Goal: Unclear

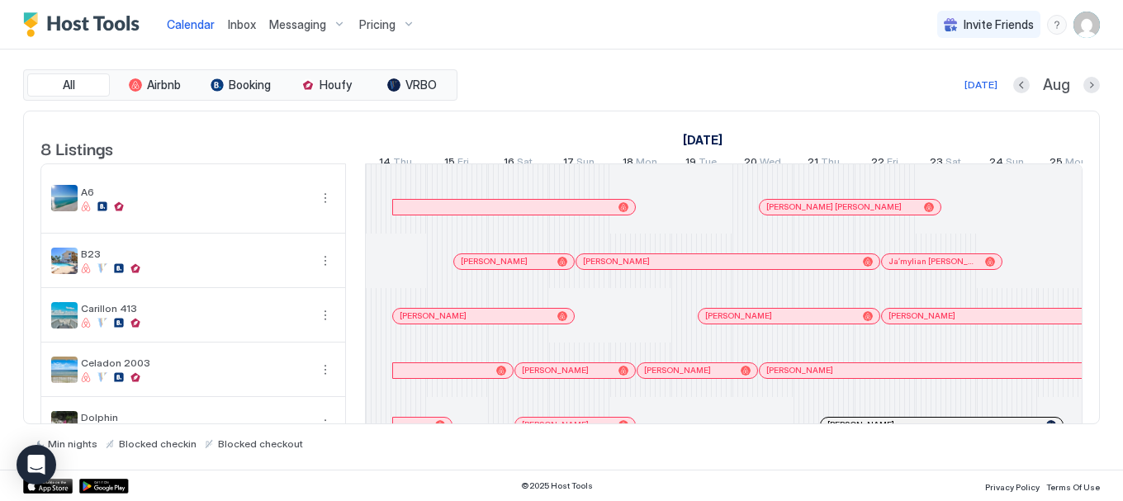
scroll to position [0, 917]
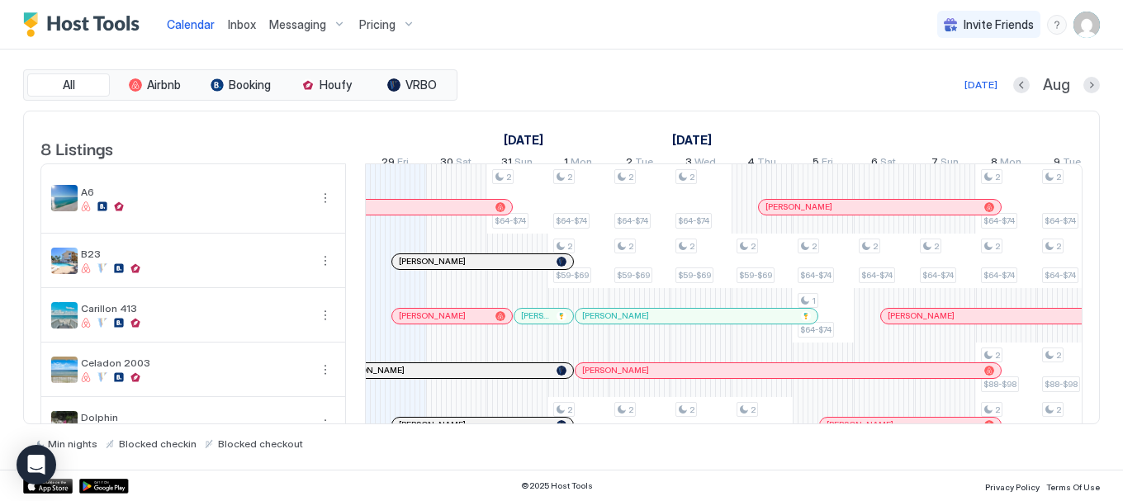
click at [613, 323] on div at bounding box center [613, 316] width 13 height 13
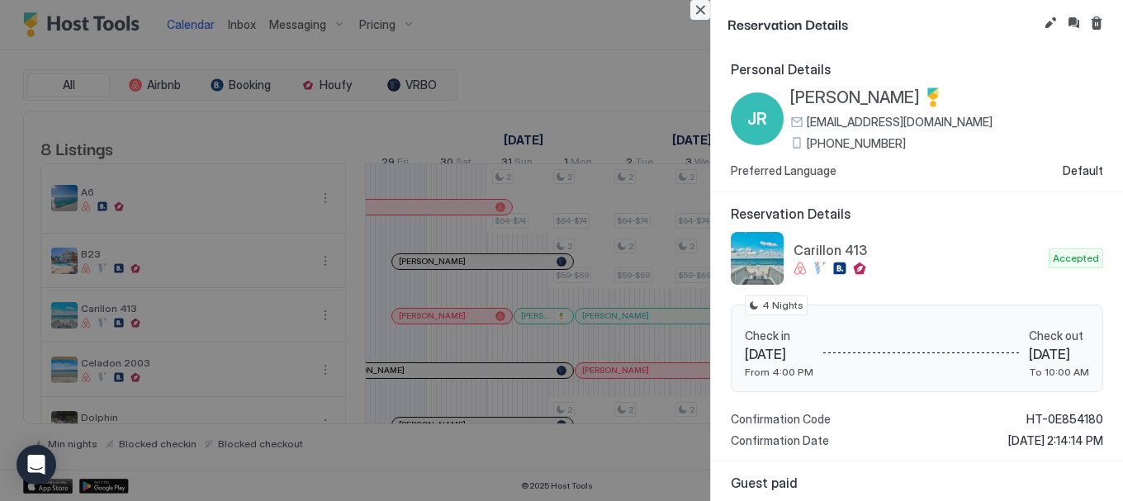
drag, startPoint x: 695, startPoint y: 5, endPoint x: 684, endPoint y: 69, distance: 65.3
click at [695, 6] on button "Close" at bounding box center [700, 10] width 20 height 20
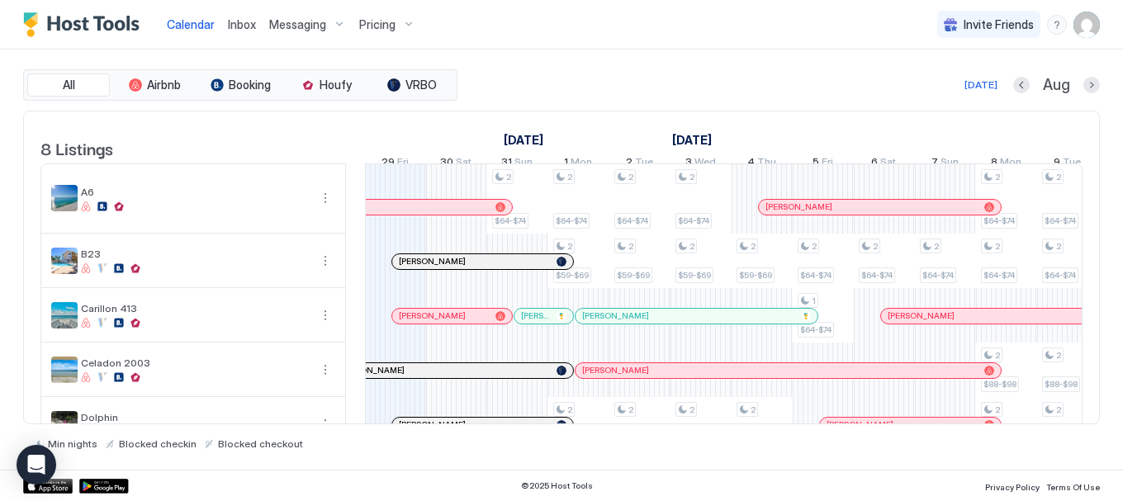
click at [648, 377] on div at bounding box center [647, 370] width 13 height 13
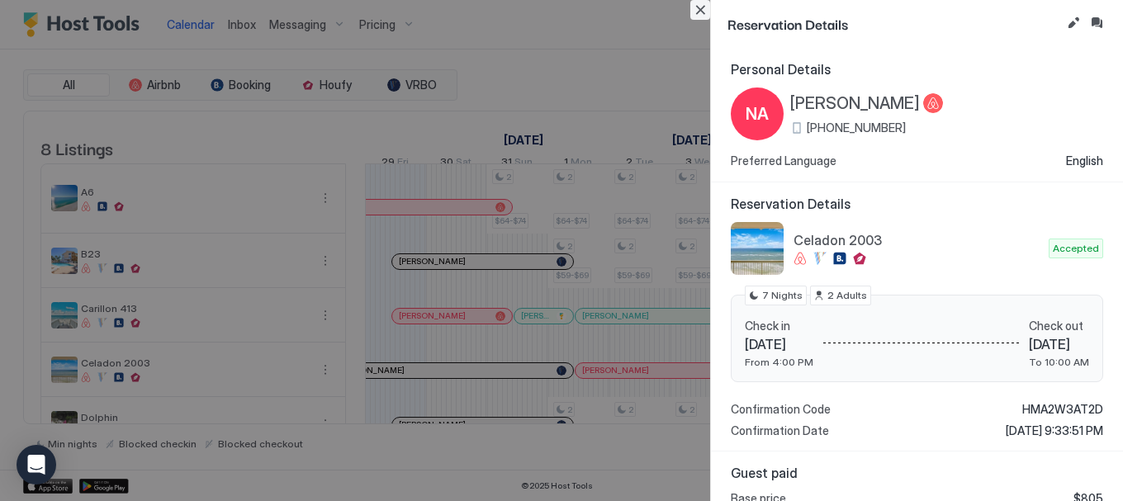
click at [702, 11] on button "Close" at bounding box center [700, 10] width 20 height 20
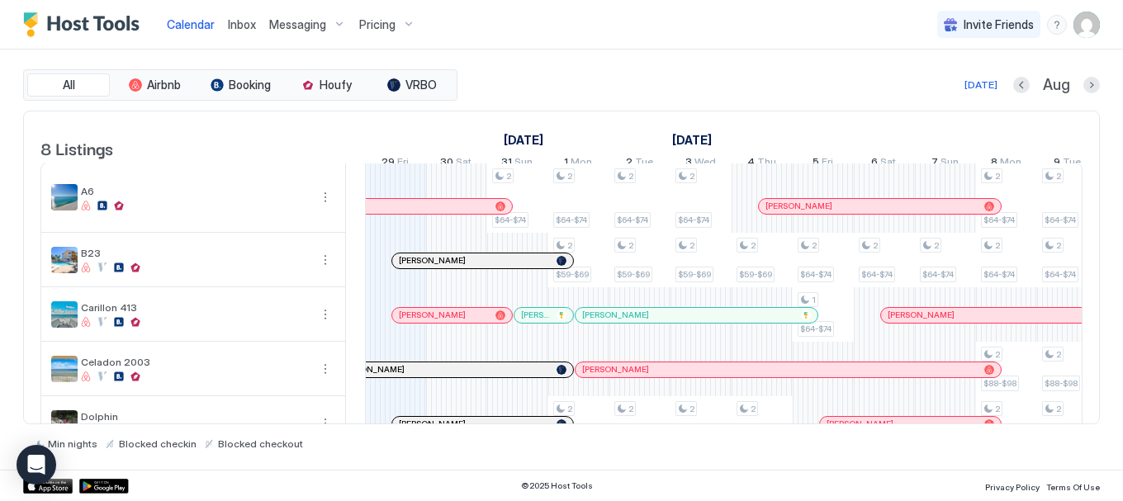
scroll to position [0, 0]
click at [510, 267] on div "[PERSON_NAME]" at bounding box center [474, 261] width 151 height 11
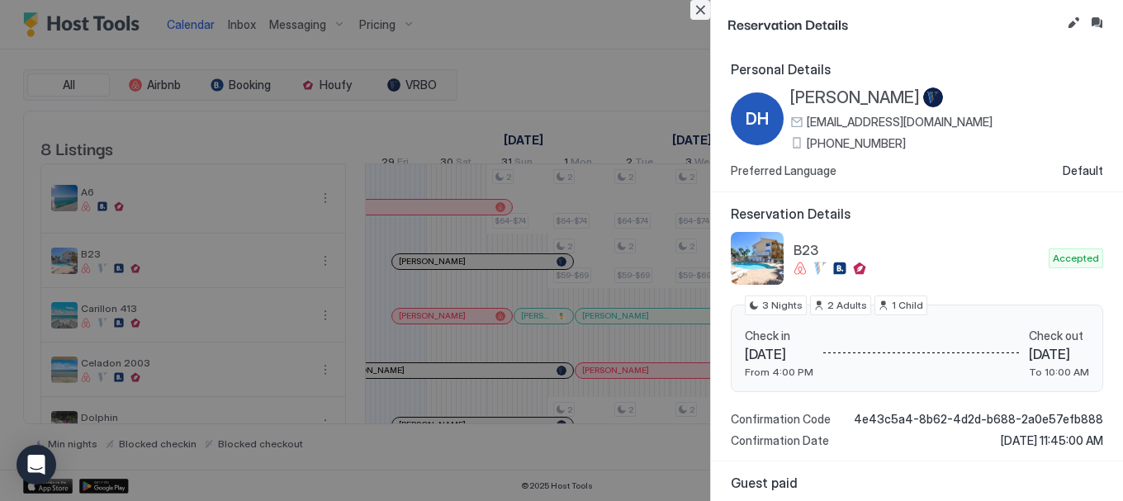
click at [702, 8] on button "Close" at bounding box center [700, 10] width 20 height 20
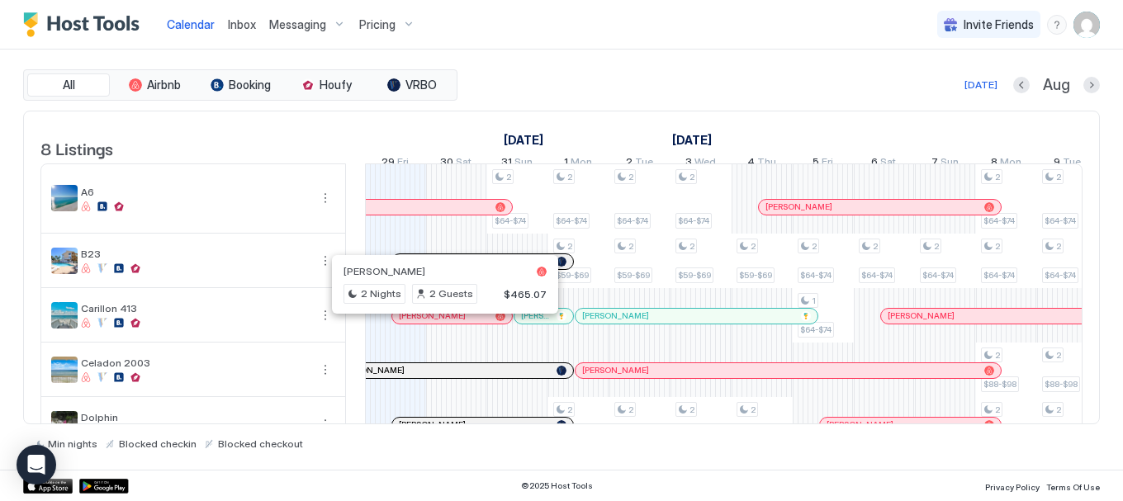
click at [435, 323] on div at bounding box center [434, 316] width 13 height 13
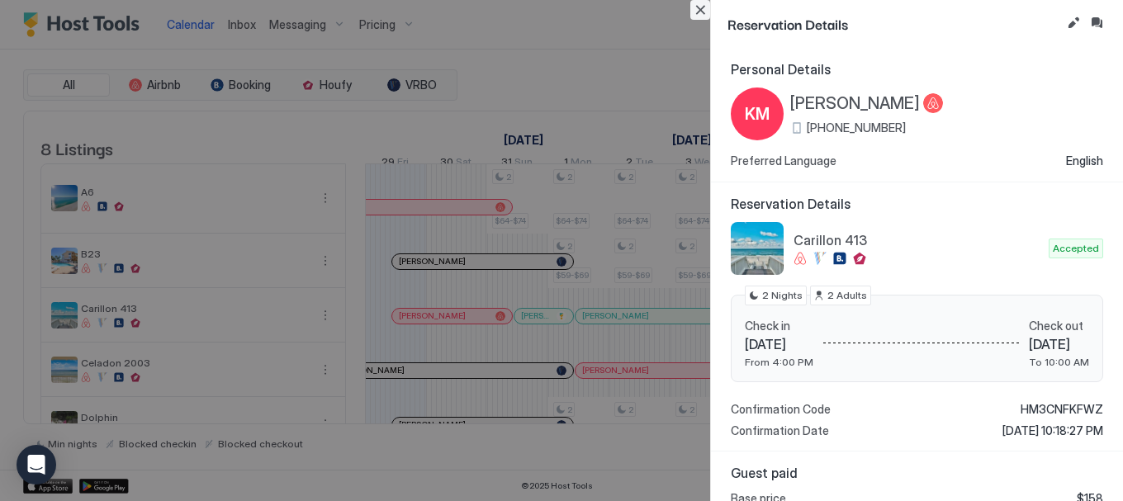
click at [702, 10] on button "Close" at bounding box center [700, 10] width 20 height 20
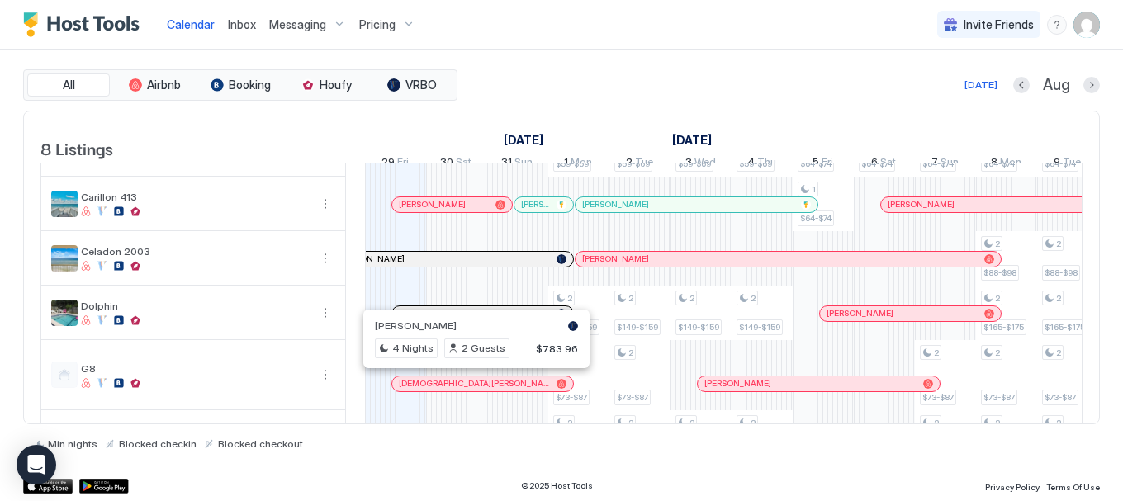
scroll to position [165, 0]
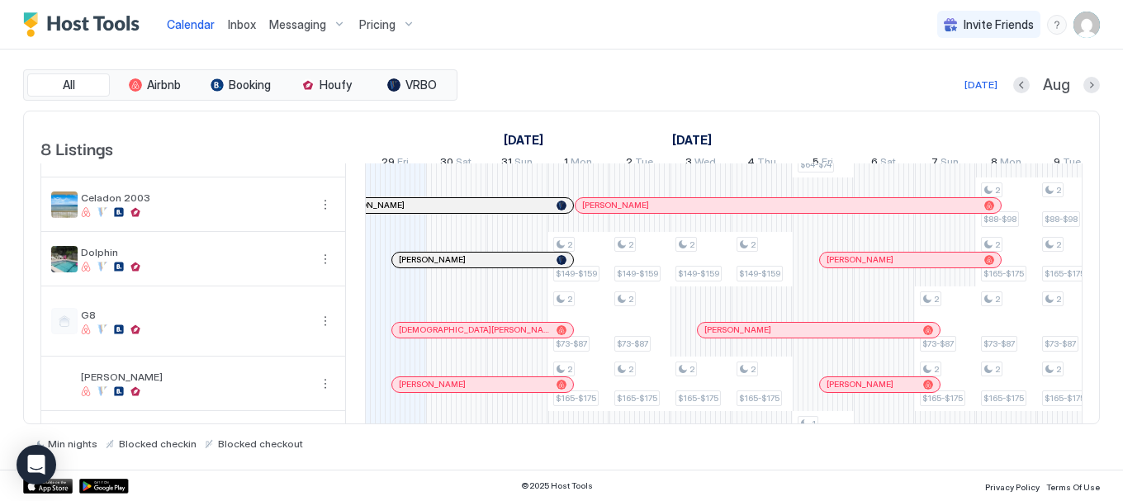
click at [438, 267] on div at bounding box center [438, 259] width 13 height 13
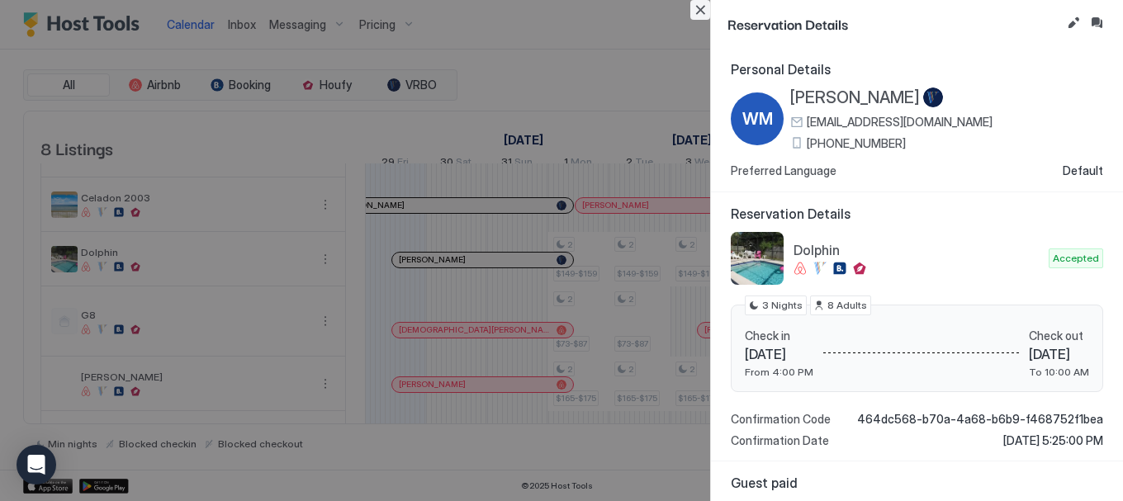
click at [701, 10] on button "Close" at bounding box center [700, 10] width 20 height 20
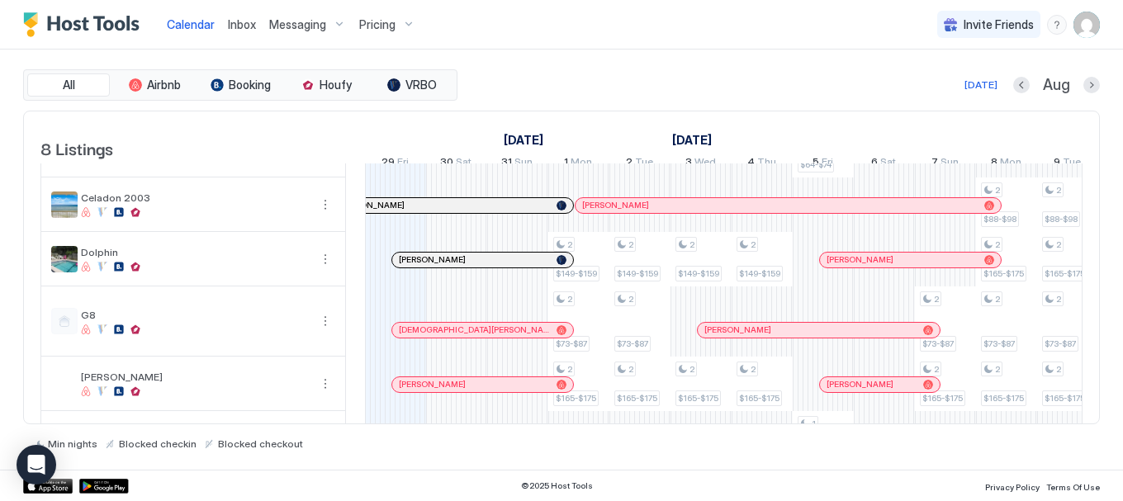
click at [454, 337] on div at bounding box center [453, 330] width 13 height 13
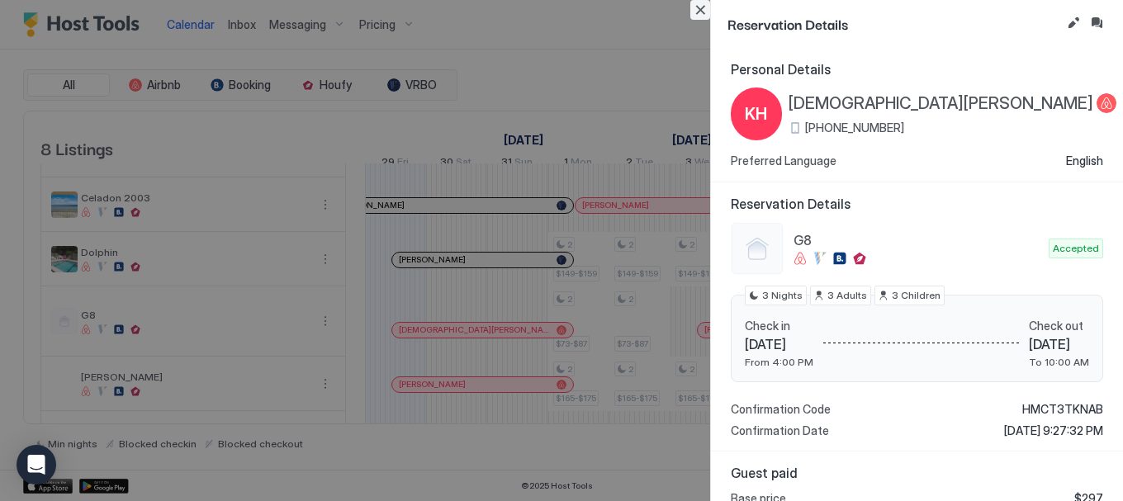
click at [700, 4] on button "Close" at bounding box center [700, 10] width 20 height 20
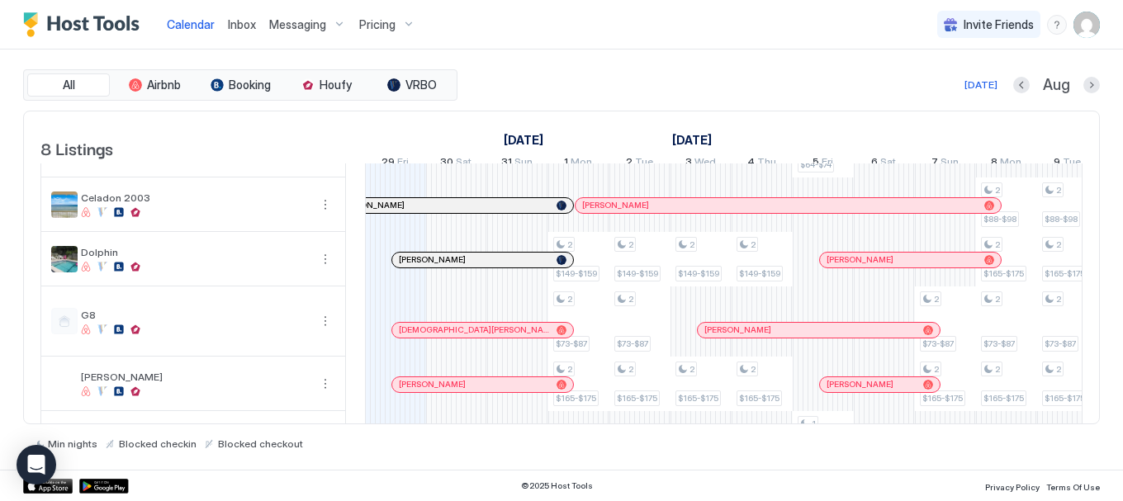
click at [461, 391] on div at bounding box center [461, 384] width 13 height 13
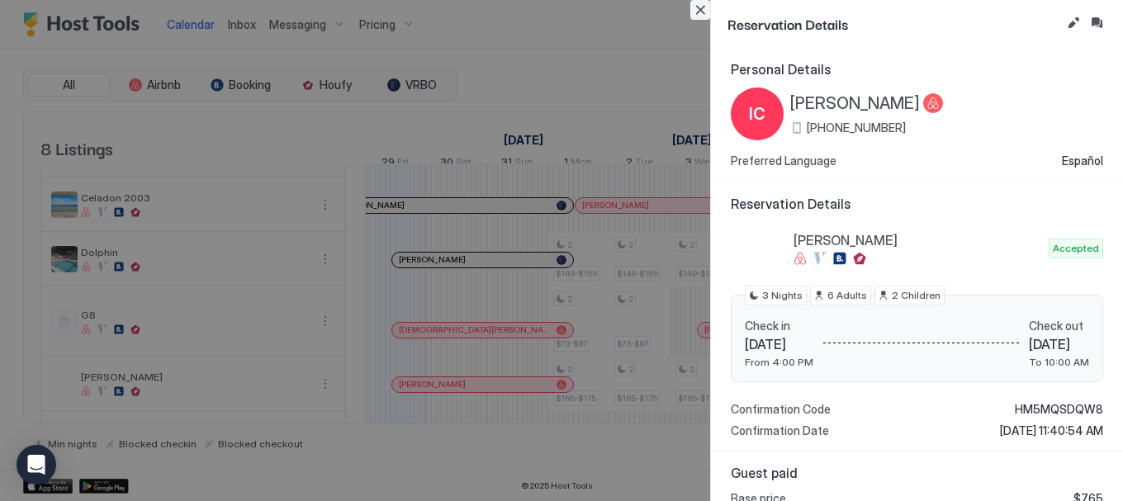
click at [698, 10] on button "Close" at bounding box center [700, 10] width 20 height 20
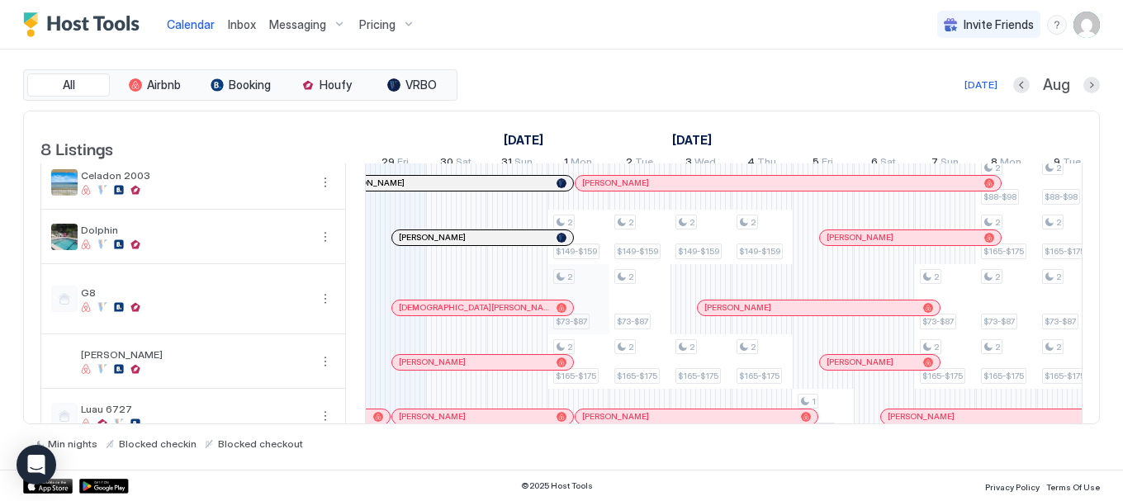
scroll to position [232, 0]
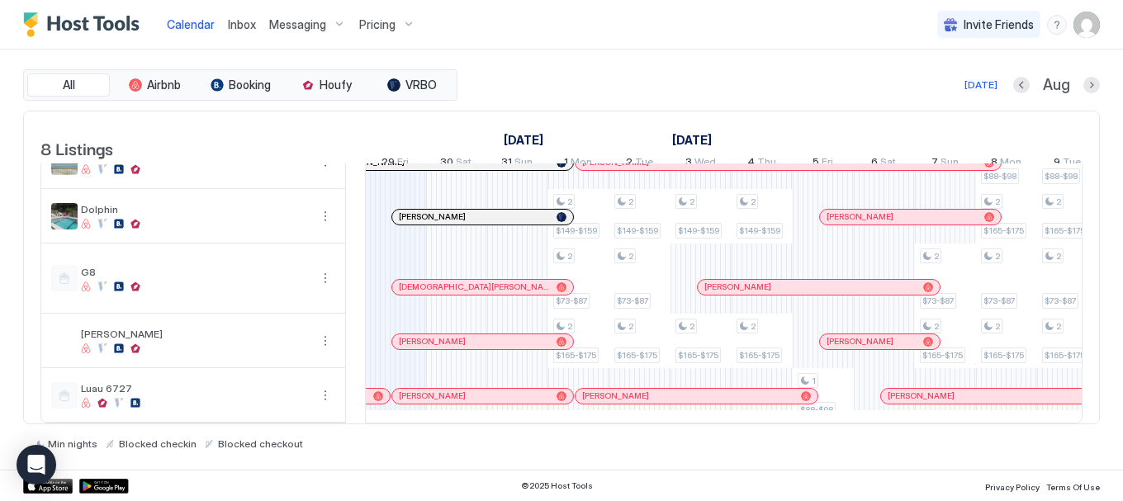
click at [464, 390] on div at bounding box center [463, 396] width 13 height 13
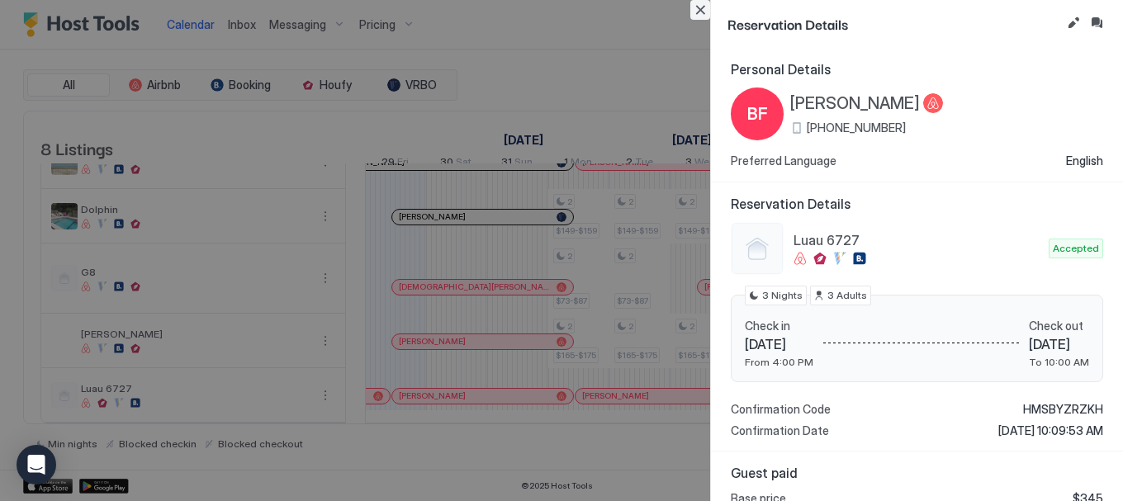
click at [695, 15] on button "Close" at bounding box center [700, 10] width 20 height 20
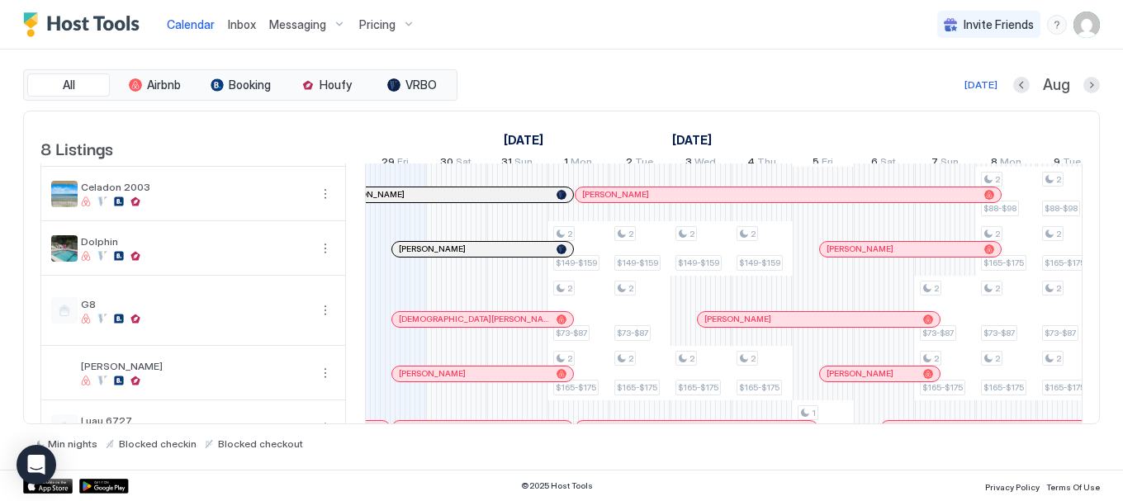
scroll to position [26, 0]
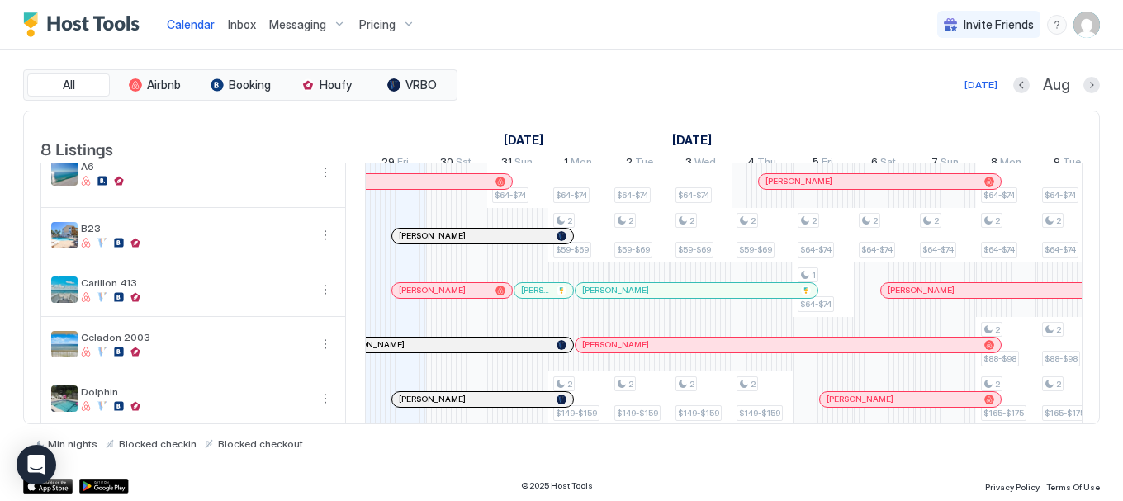
click at [447, 352] on div at bounding box center [447, 344] width 13 height 13
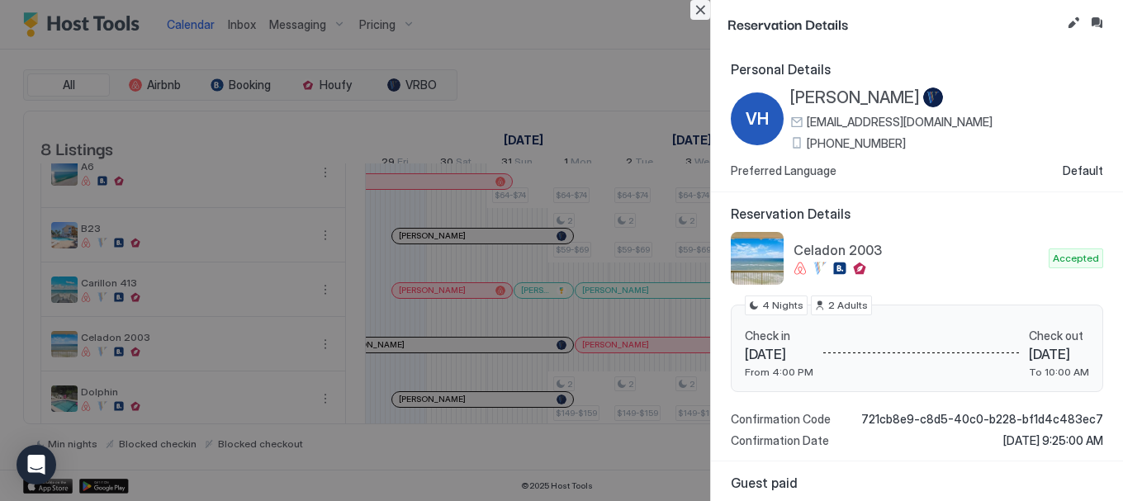
drag, startPoint x: 694, startPoint y: 10, endPoint x: 690, endPoint y: 26, distance: 16.2
click at [694, 10] on button "Close" at bounding box center [700, 10] width 20 height 20
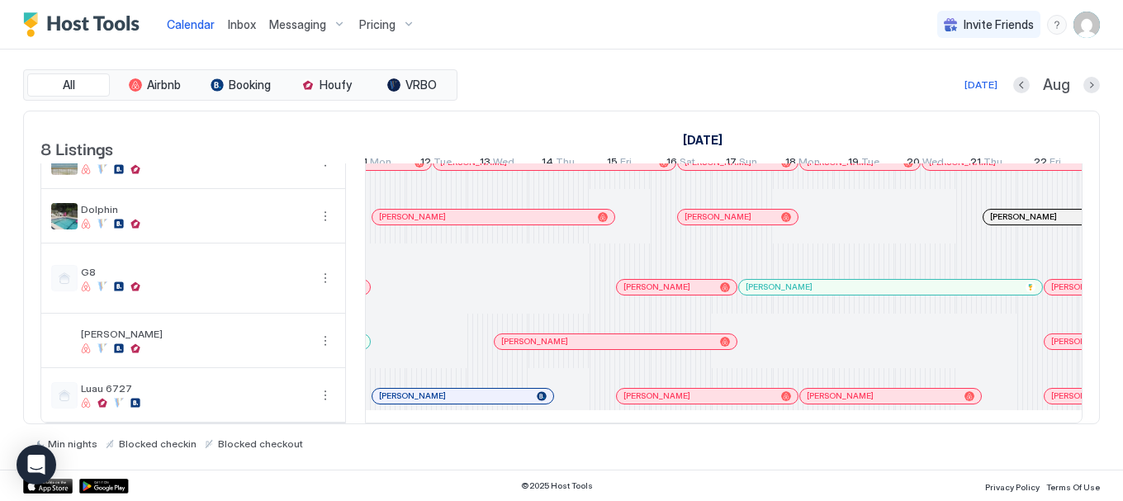
scroll to position [0, 1032]
